Goal: Information Seeking & Learning: Check status

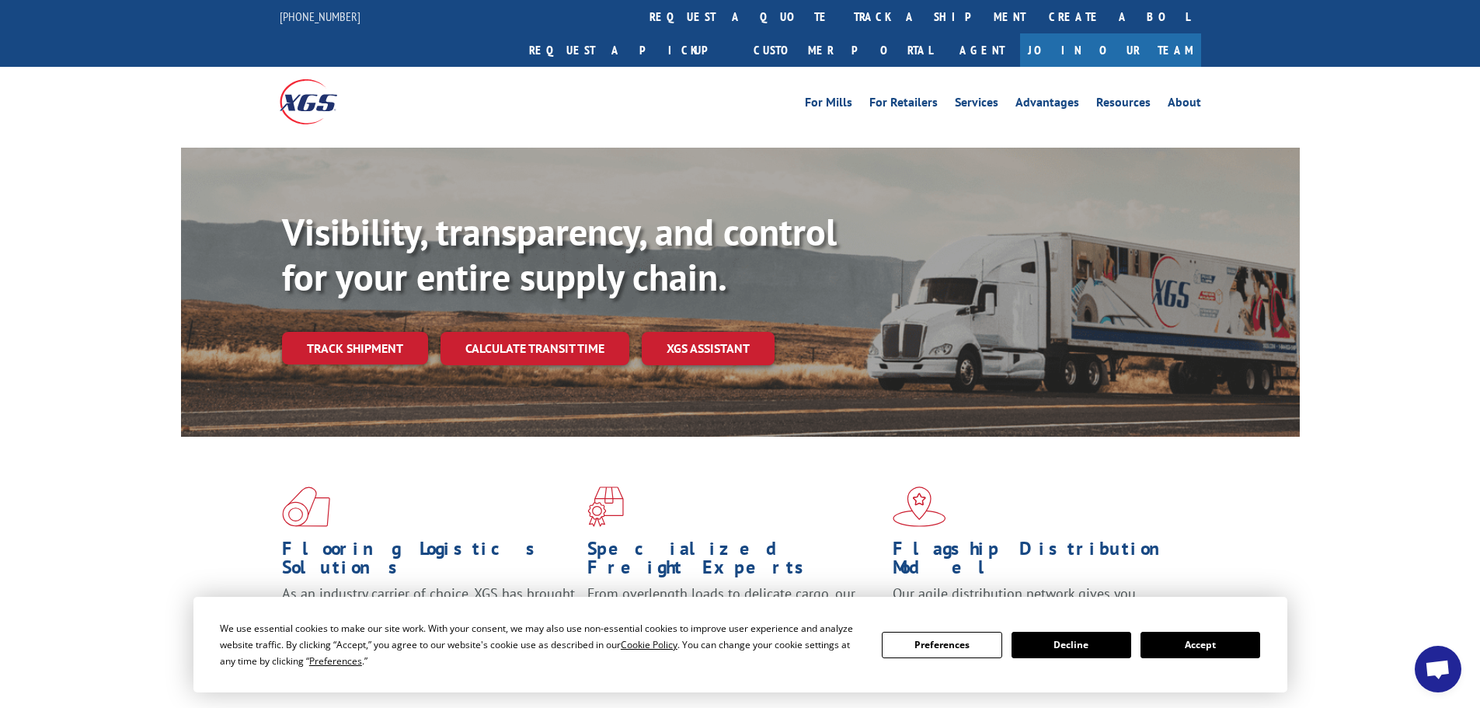
click at [343, 331] on div "Visibility, transparency, and control for your entire supply chain. Track shipm…" at bounding box center [790, 318] width 1017 height 217
click at [351, 332] on link "Track shipment" at bounding box center [355, 348] width 146 height 33
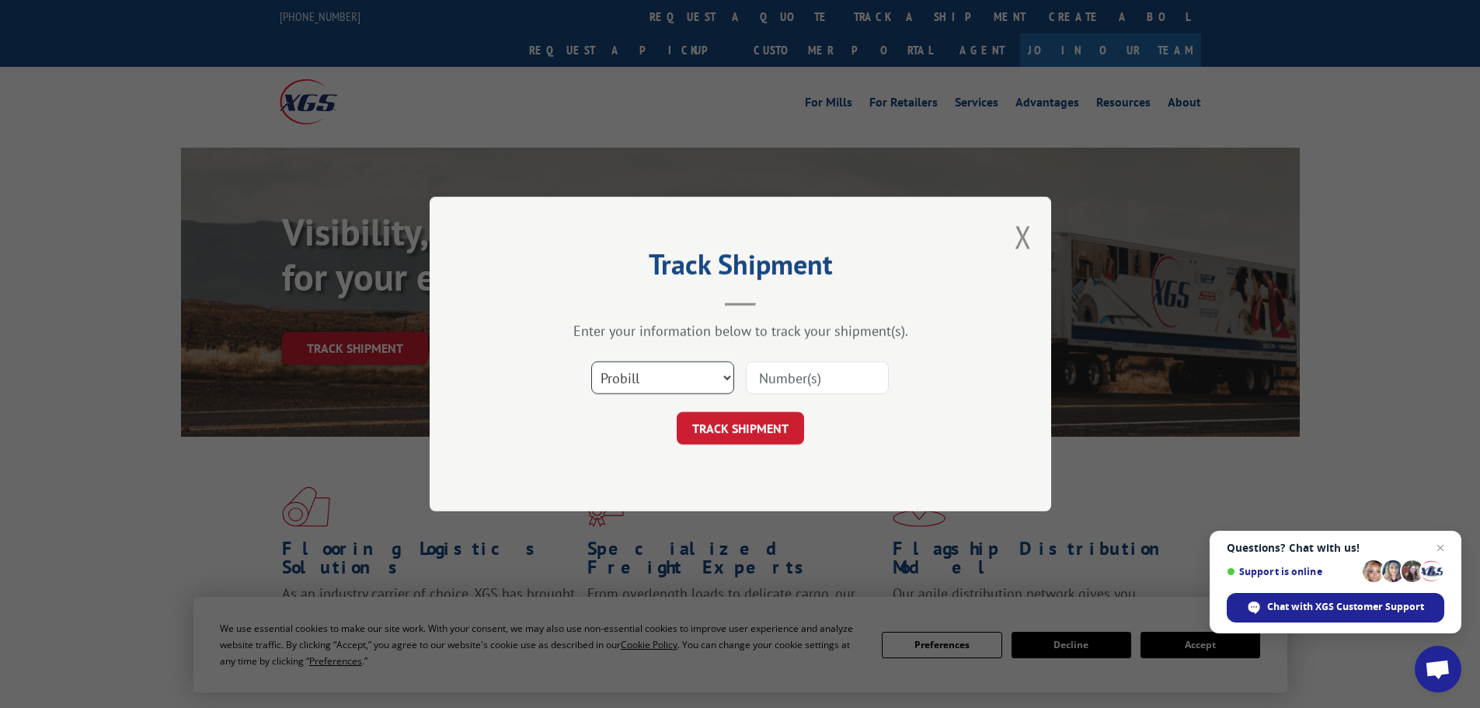
click at [652, 393] on select "Select category... Probill BOL PO" at bounding box center [662, 377] width 143 height 33
select select "po"
click at [591, 361] on select "Select category... Probill BOL PO" at bounding box center [662, 377] width 143 height 33
click at [774, 377] on input at bounding box center [817, 377] width 143 height 33
paste input "59508876"
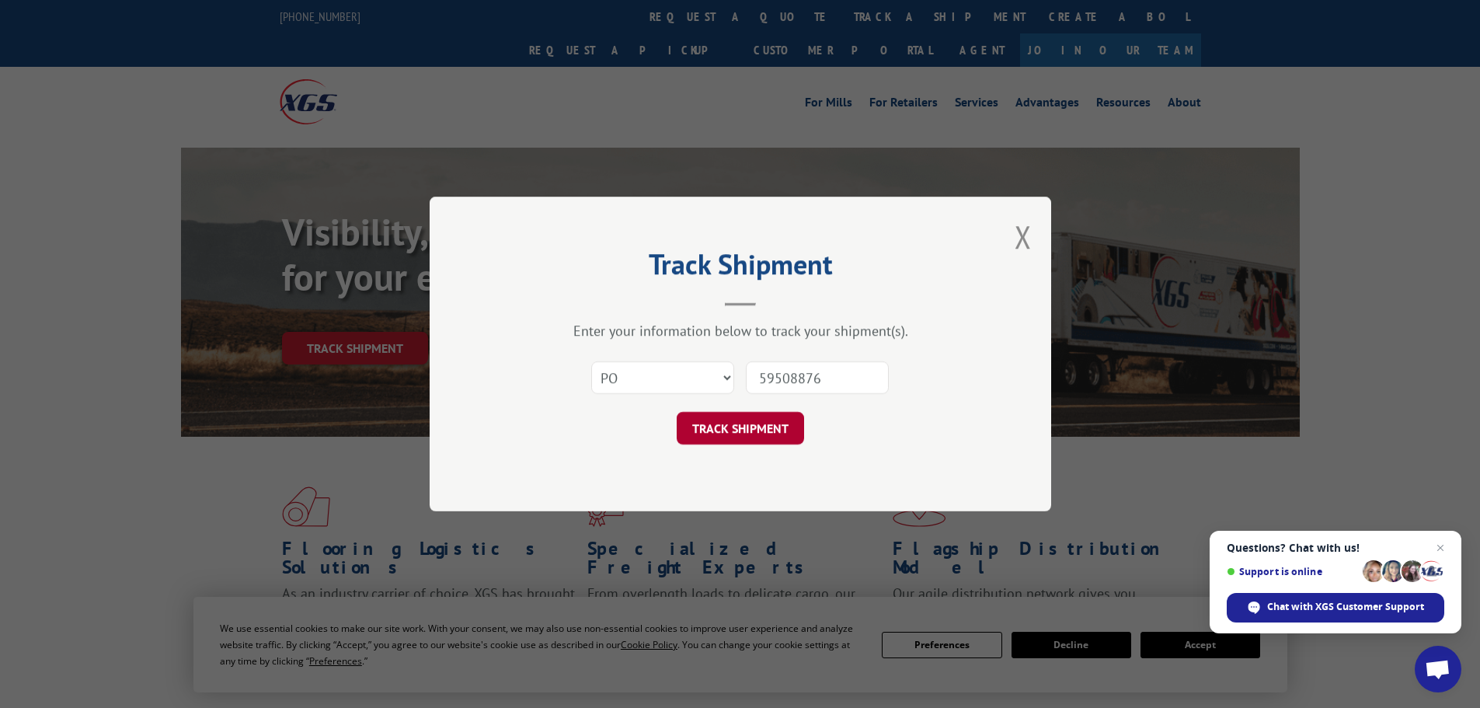
type input "59508876"
click at [740, 433] on button "TRACK SHIPMENT" at bounding box center [739, 428] width 127 height 33
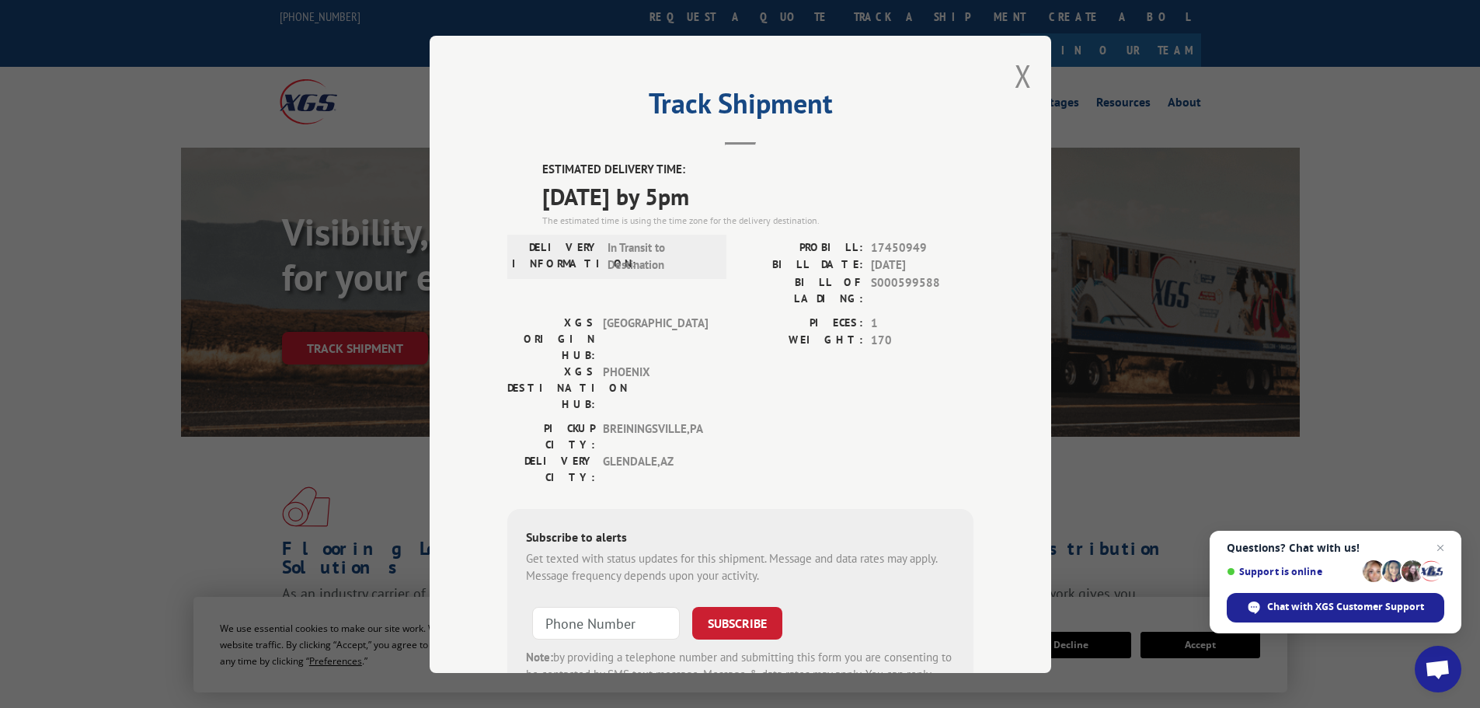
click at [1003, 78] on div "Track Shipment ESTIMATED DELIVERY TIME: [DATE] by 5pm The estimated time is usi…" at bounding box center [740, 354] width 621 height 637
click at [1022, 75] on button "Close modal" at bounding box center [1022, 75] width 17 height 41
